Goal: Find contact information: Find contact information

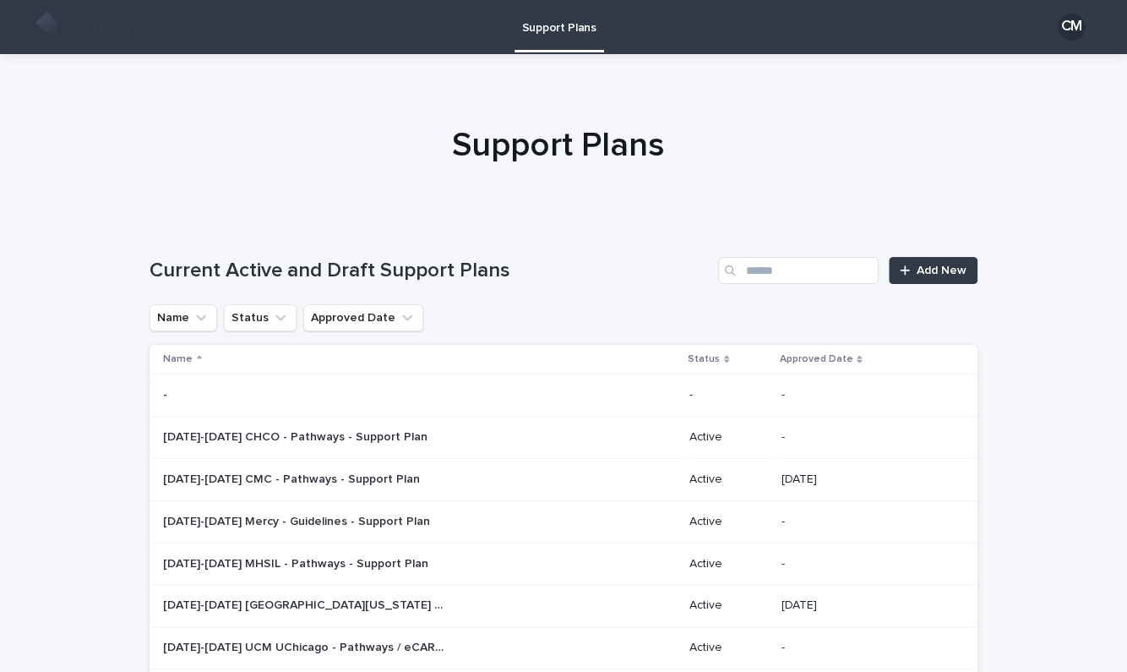
click at [826, 254] on div "Current Active and Draft Support Plans Add New" at bounding box center [564, 263] width 828 height 81
click at [825, 272] on input "Search" at bounding box center [798, 270] width 161 height 27
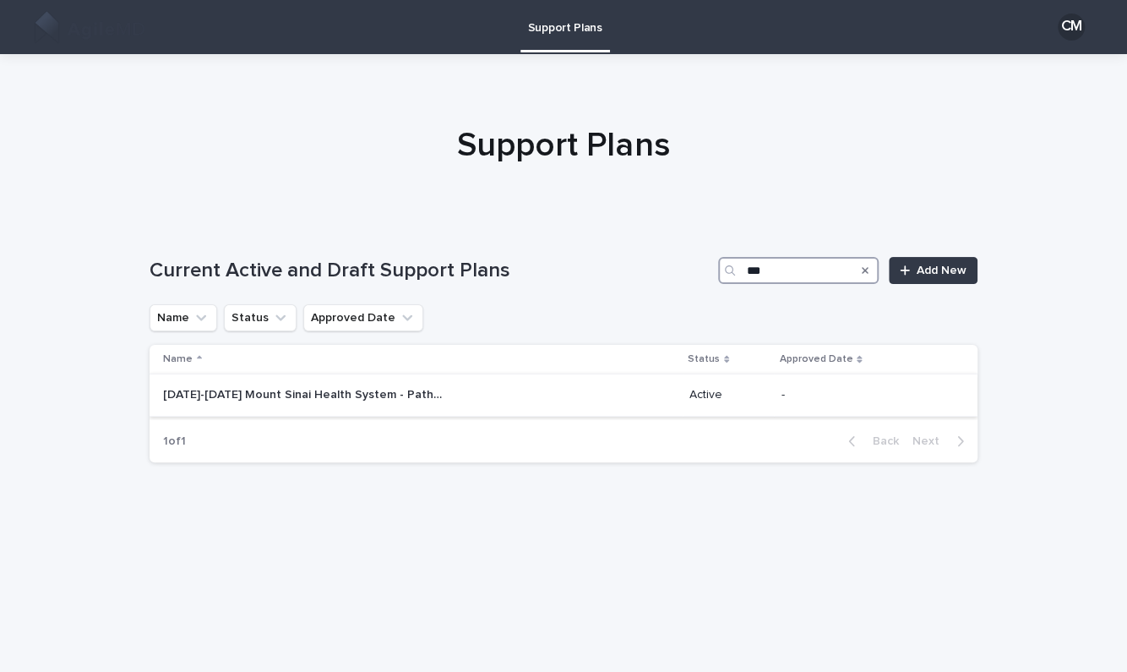
type input "***"
click at [412, 404] on div "[DATE]-[DATE] Mount Sinai Health System - Pathways Support Plan [DATE]-[DATE] M…" at bounding box center [419, 395] width 513 height 28
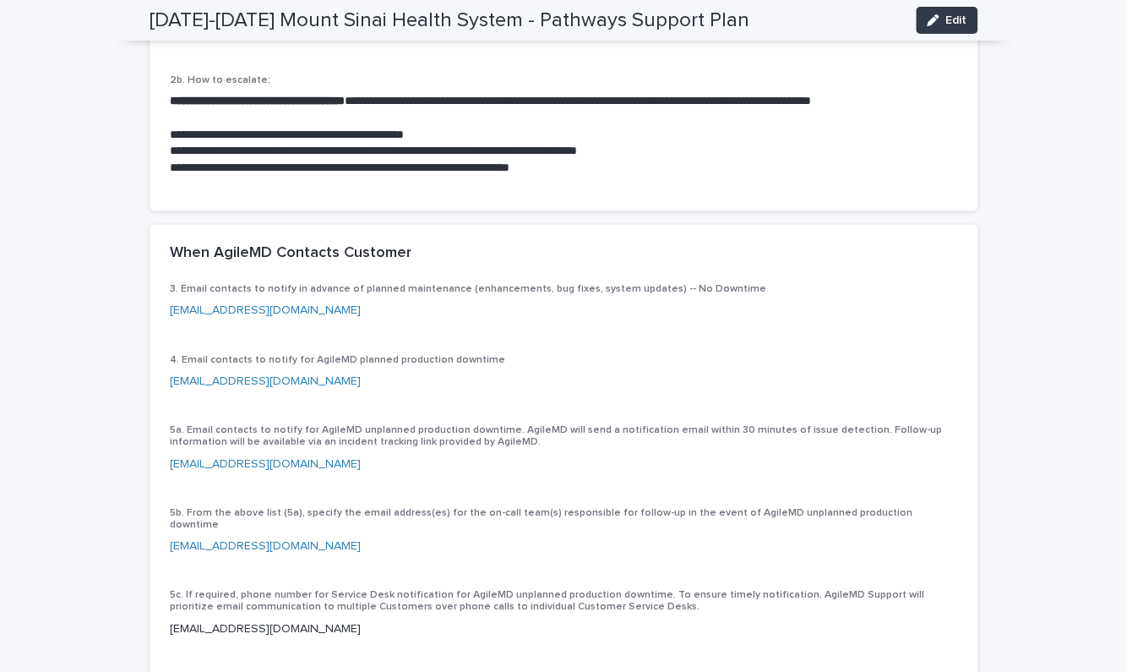
scroll to position [1301, 0]
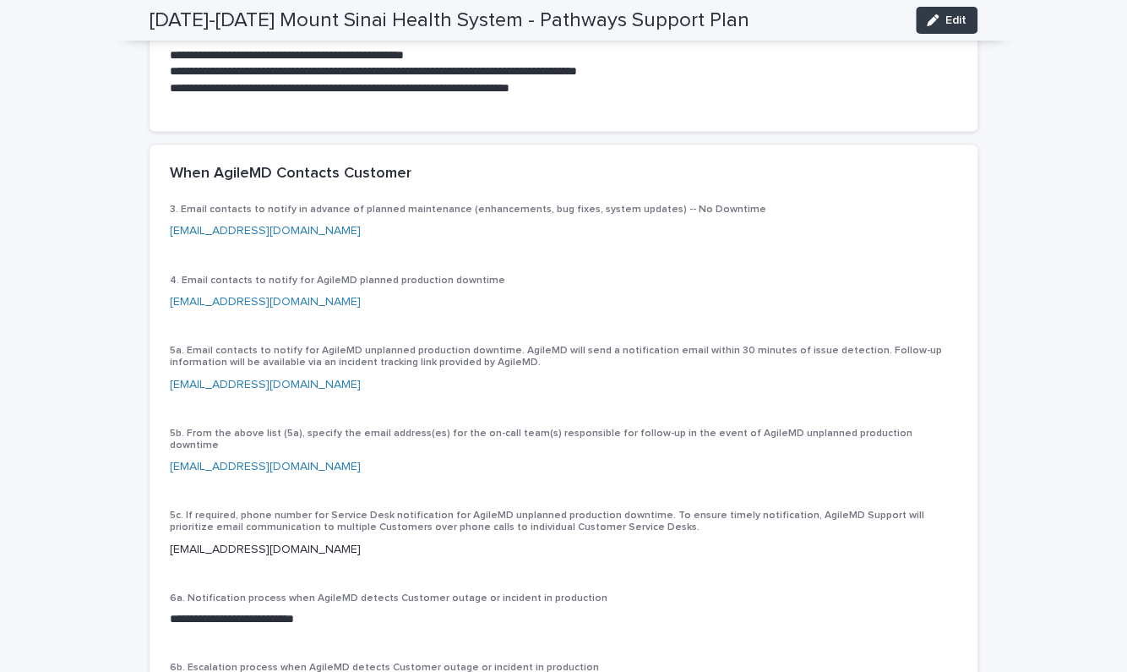
drag, startPoint x: 339, startPoint y: 215, endPoint x: 211, endPoint y: 209, distance: 127.7
click at [211, 222] on p "[EMAIL_ADDRESS][DOMAIN_NAME]" at bounding box center [563, 231] width 787 height 18
click at [417, 222] on p "[EMAIL_ADDRESS][DOMAIN_NAME]" at bounding box center [563, 231] width 787 height 18
drag, startPoint x: 329, startPoint y: 216, endPoint x: 158, endPoint y: 207, distance: 171.7
click at [158, 207] on div "3. Email contacts to notify in advance of planned maintenance (enhancements, bu…" at bounding box center [564, 502] width 828 height 597
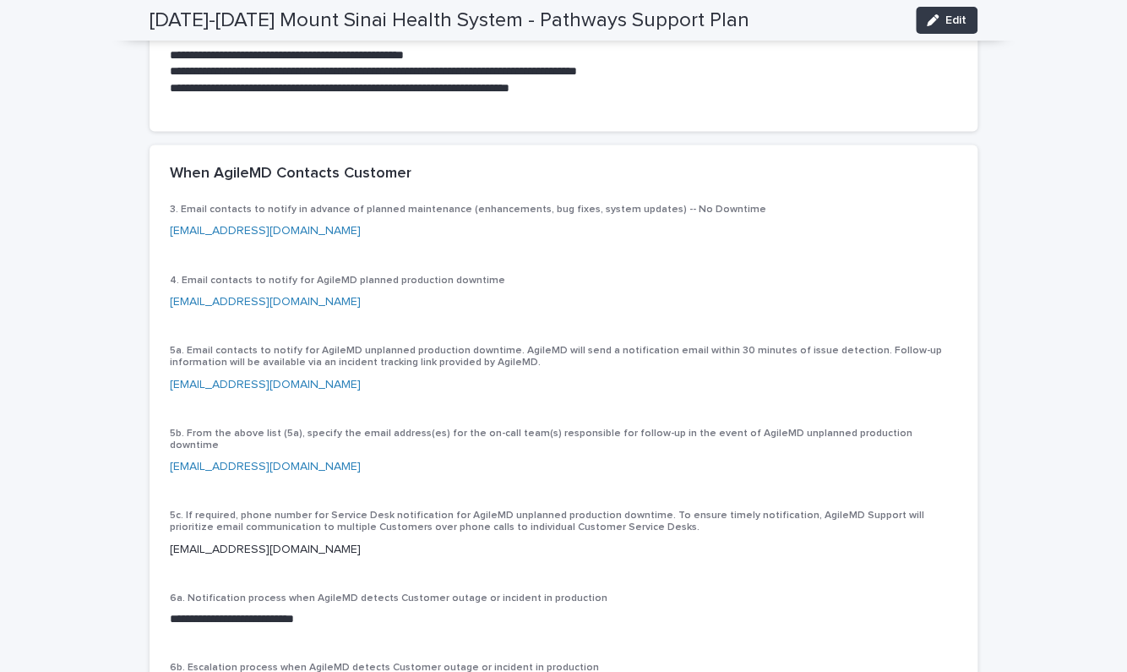
copy link "[EMAIL_ADDRESS][DOMAIN_NAME]"
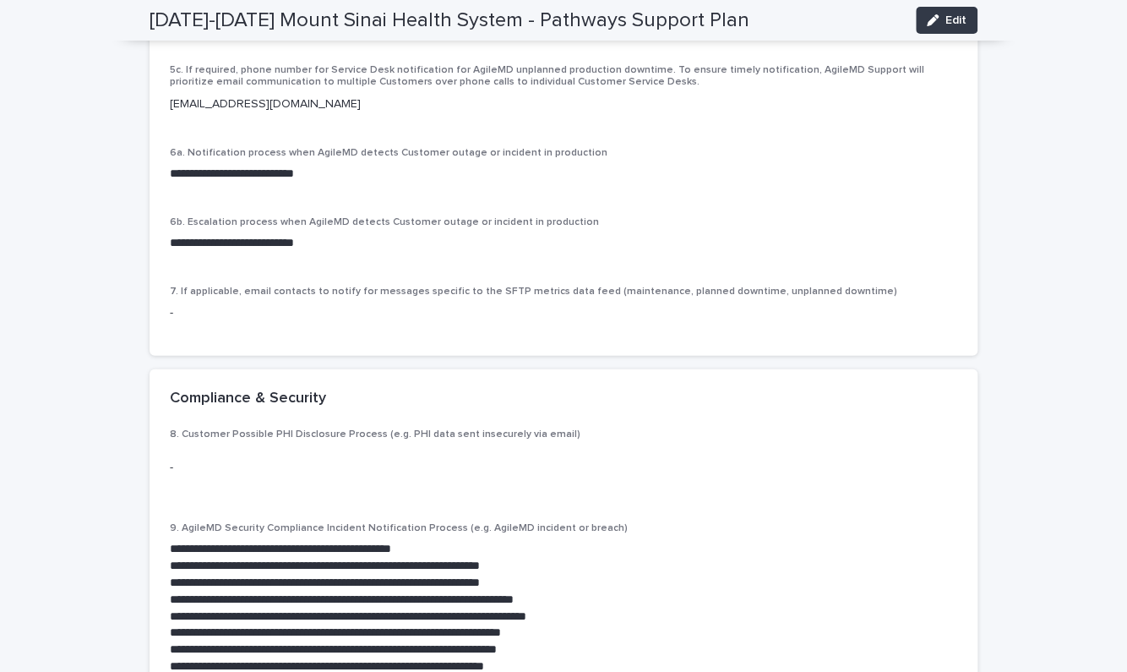
scroll to position [1352, 0]
